Goal: Navigation & Orientation: Find specific page/section

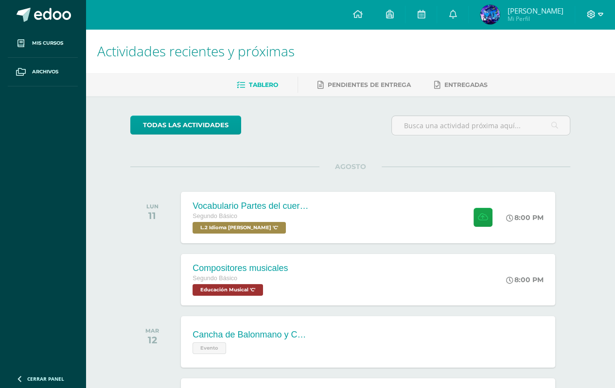
click at [598, 17] on icon at bounding box center [600, 14] width 5 height 9
click at [592, 68] on link "Cerrar sesión" at bounding box center [564, 66] width 77 height 14
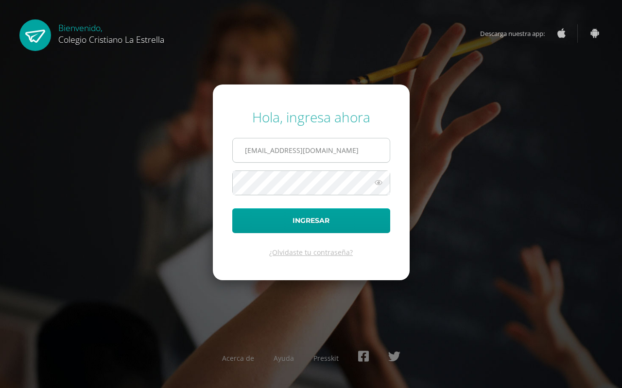
click at [311, 151] on input "2021265@laestrella.edu.gt" at bounding box center [311, 151] width 157 height 24
type input "2021101@laestrella.edu.gt"
click at [319, 208] on form "Hola, ingresa ahora 2021101@laestrella.edu.gt Ingresar ¿Olvidaste tu contraseña?" at bounding box center [311, 182] width 197 height 195
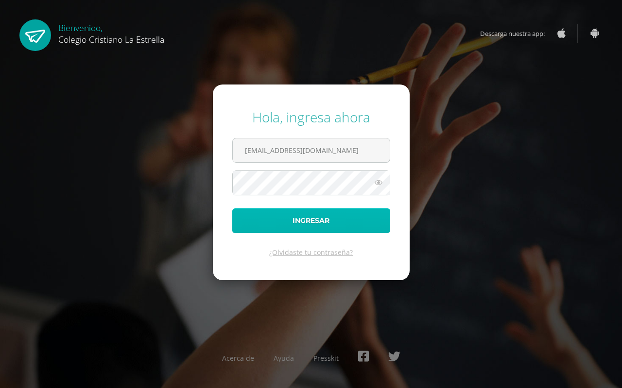
click at [317, 231] on button "Ingresar" at bounding box center [311, 221] width 158 height 25
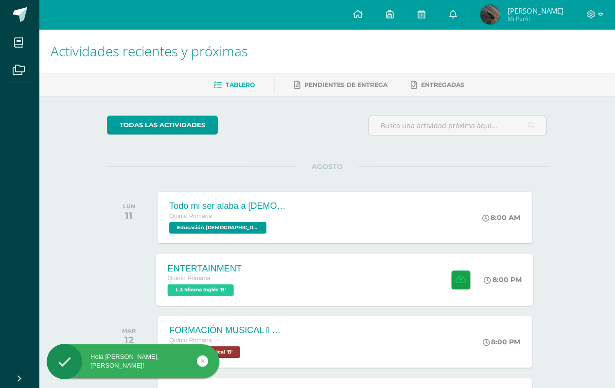
click at [211, 290] on span "L.3 Idioma Inglés 'B'" at bounding box center [201, 290] width 66 height 12
